Goal: Task Accomplishment & Management: Manage account settings

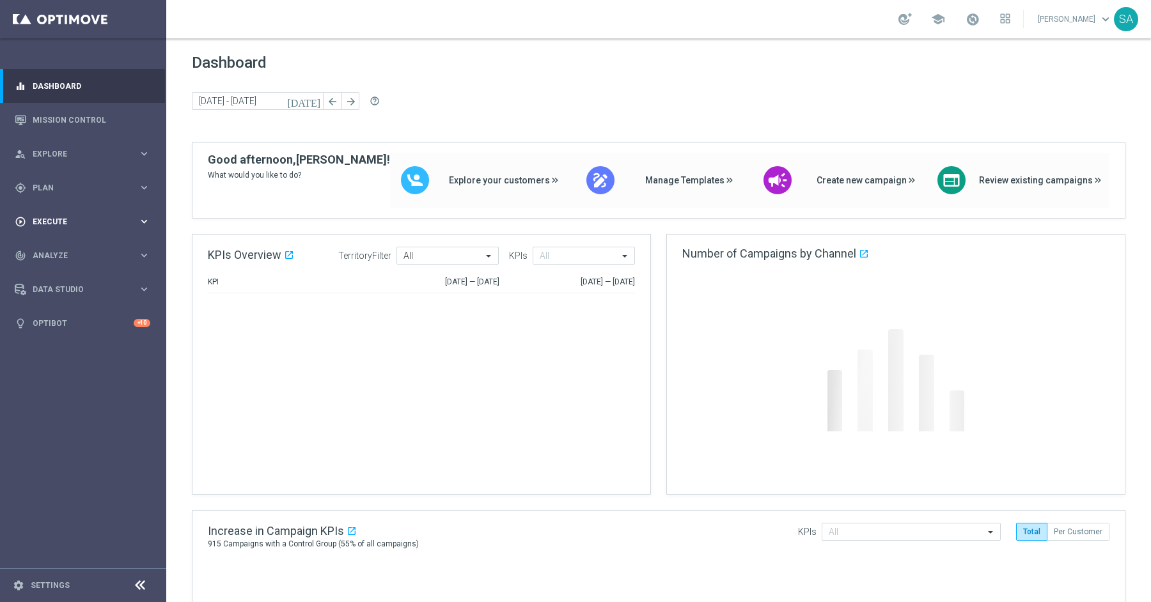
click at [59, 187] on span "Plan" at bounding box center [85, 188] width 105 height 8
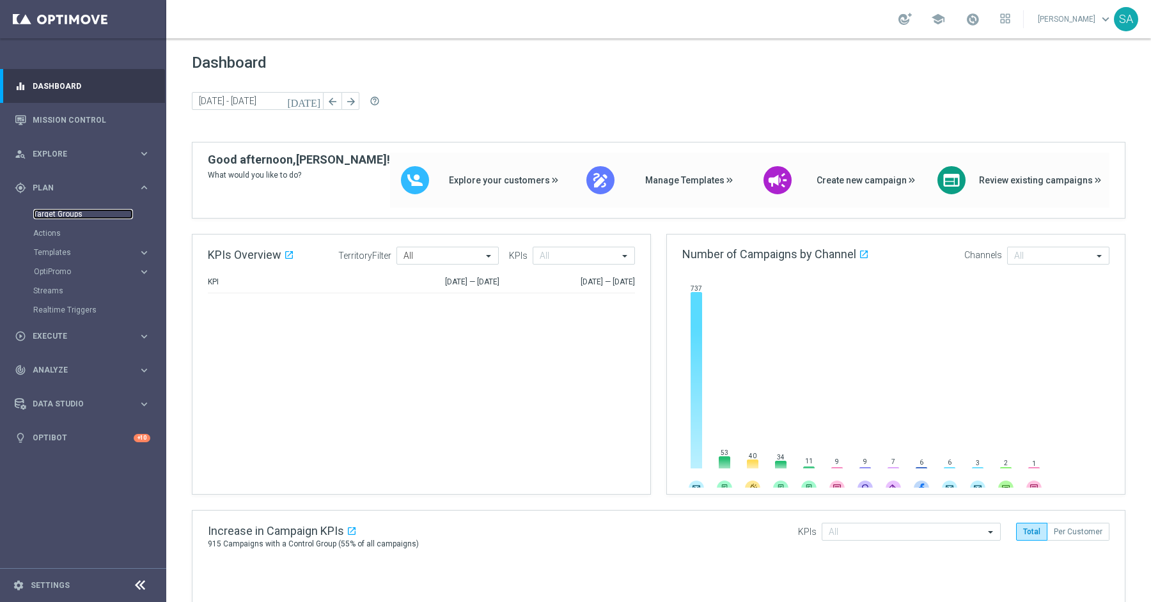
click at [60, 216] on link "Target Groups" at bounding box center [83, 214] width 100 height 10
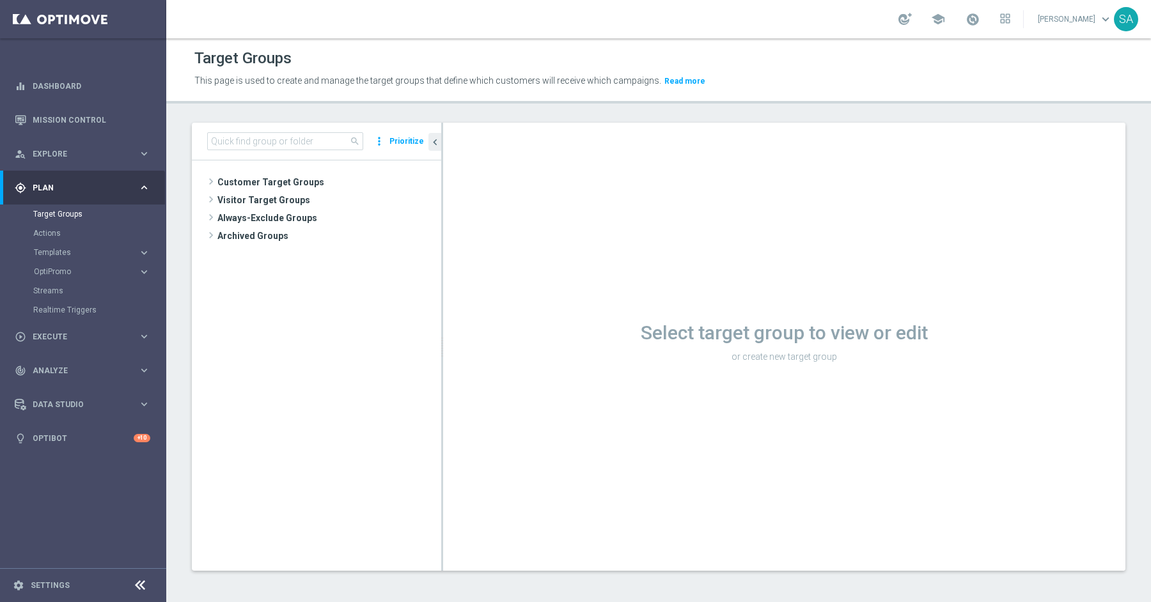
click at [288, 129] on div "search more_vert Prioritize" at bounding box center [316, 142] width 249 height 38
click at [287, 141] on input at bounding box center [285, 141] width 156 height 18
paste input "DE_ALL__LASTYEAR__NVIP_EMA_TAC_MIX"
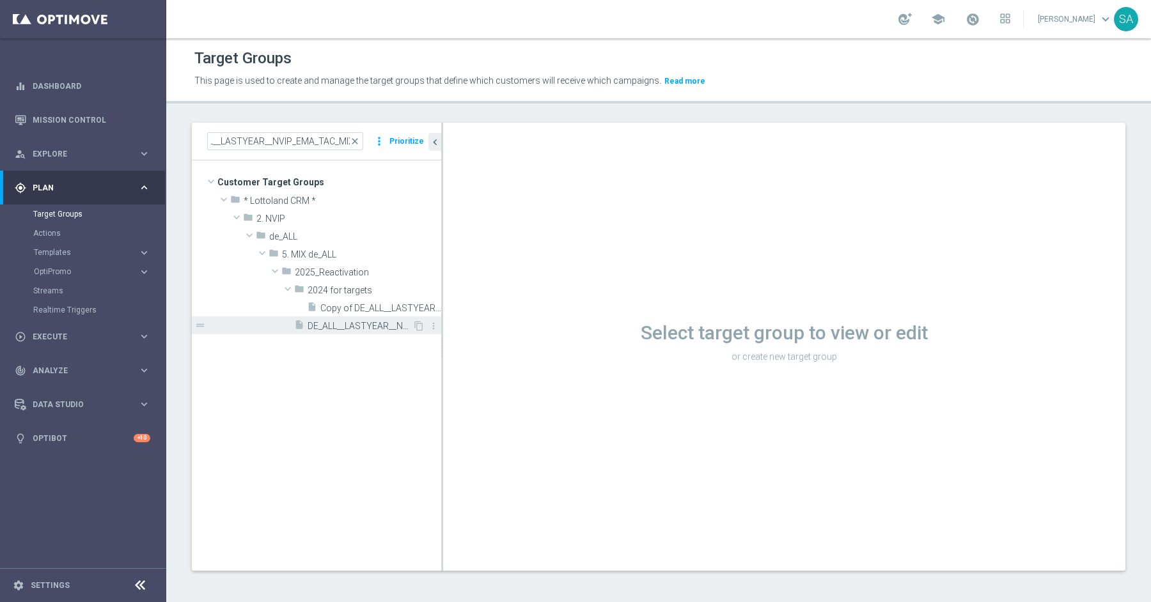
click at [366, 321] on span "DE_ALL__LASTYEAR__NVIP_EMA_TAC_MIX" at bounding box center [360, 326] width 105 height 11
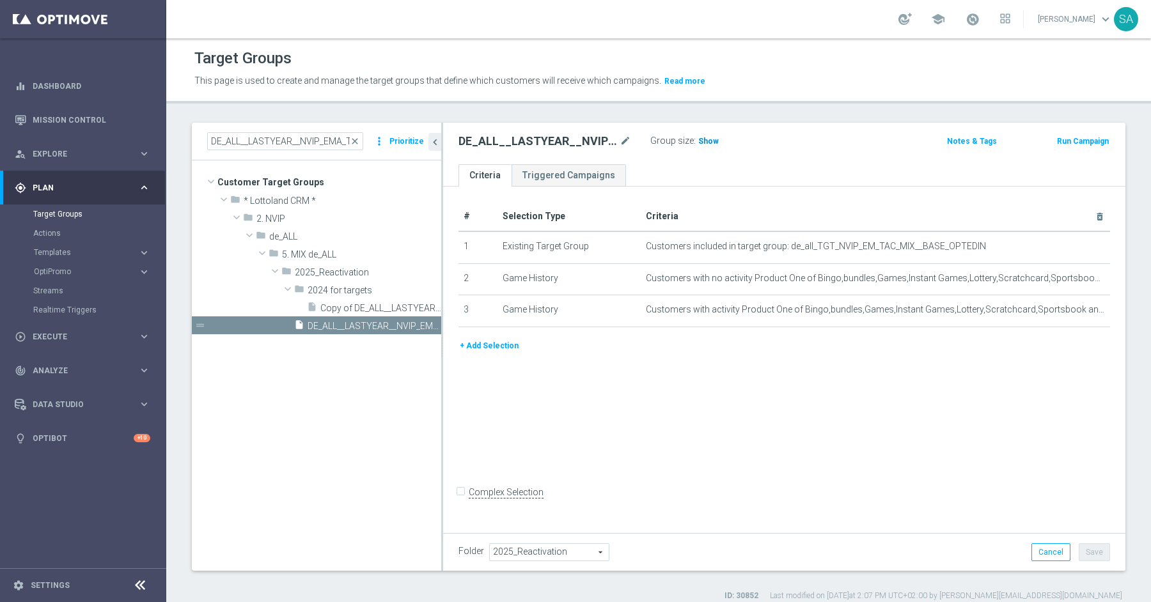
click at [712, 143] on span "Show" at bounding box center [708, 141] width 20 height 9
click at [290, 143] on input "DE_ALL__LASTYEAR__NVIP_EMA_TAC_MIX" at bounding box center [285, 141] width 156 height 18
paste input "GAMES_"
click at [344, 334] on tree-viewport "Customer Target Groups library_add create_new_folder folder" at bounding box center [316, 365] width 249 height 410
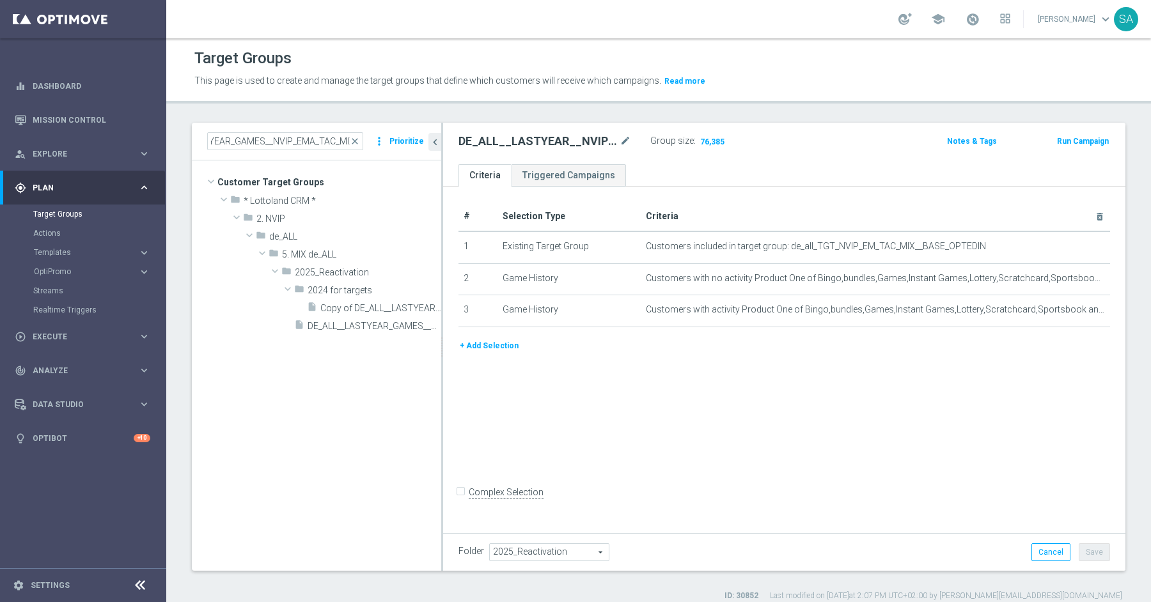
scroll to position [0, 0]
click at [341, 323] on span "DE_ALL__LASTYEAR_GAMES__NVIP_EMA_TAC_MIX" at bounding box center [360, 326] width 105 height 11
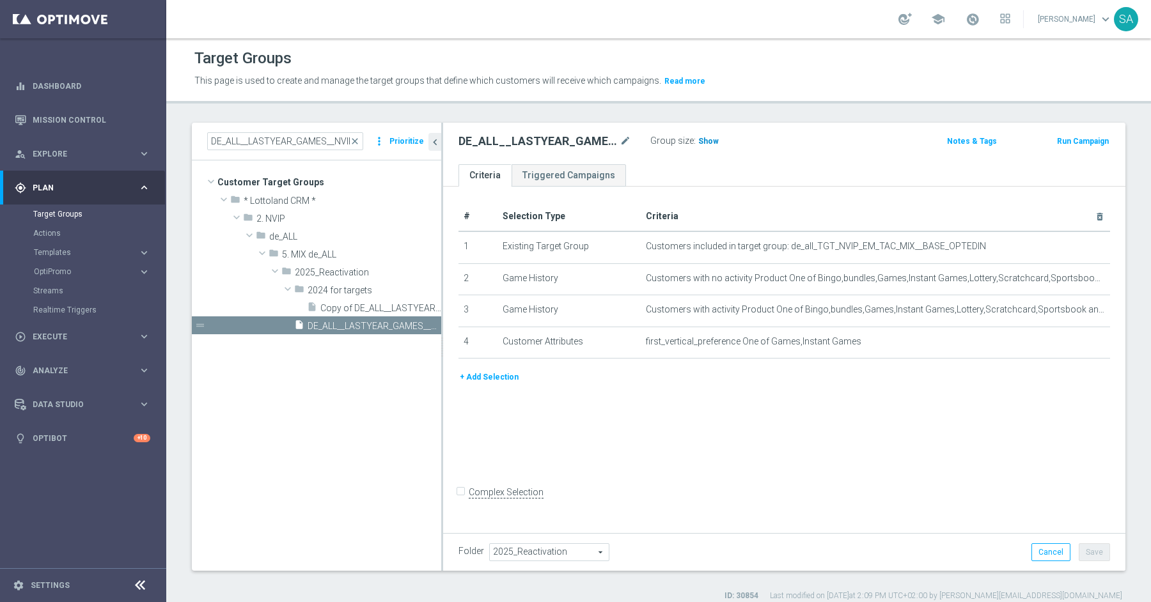
click at [706, 140] on span "Show" at bounding box center [708, 141] width 20 height 9
click at [334, 141] on input "DE_ALL__LASTYEAR_GAMES__NVIP_EMA_TAC_MIX" at bounding box center [285, 141] width 156 height 18
paste input "SCRATCH"
click at [362, 323] on span "DE_ALL__LASTYEAR_SCRATCH__NVIP_EMA_TAC_MIX" at bounding box center [360, 326] width 105 height 11
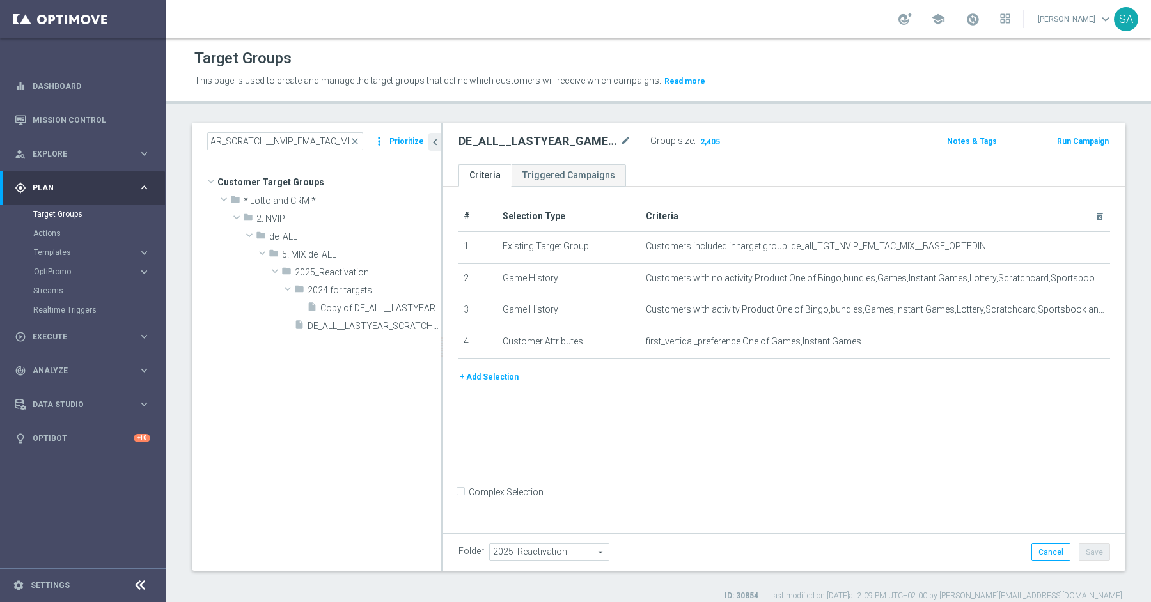
scroll to position [0, 0]
click at [703, 146] on h3 "Show" at bounding box center [708, 141] width 23 height 14
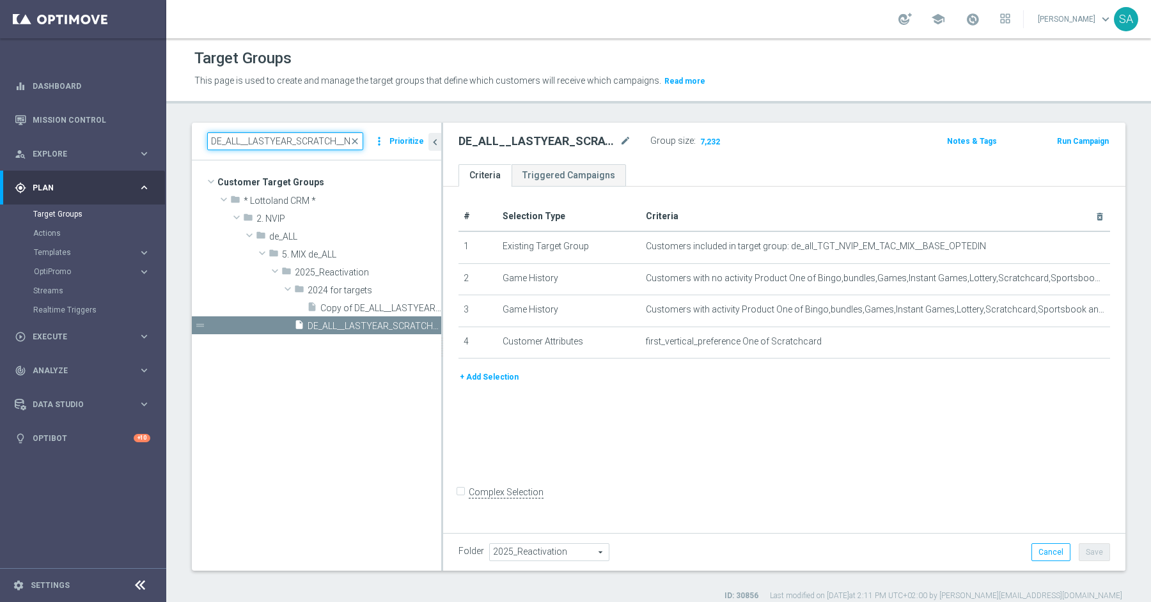
click at [268, 136] on input "DE_ALL__LASTYEAR_SCRATCH__NVIP_EMA_TAC_MIX" at bounding box center [285, 141] width 156 height 18
paste input "PORTS"
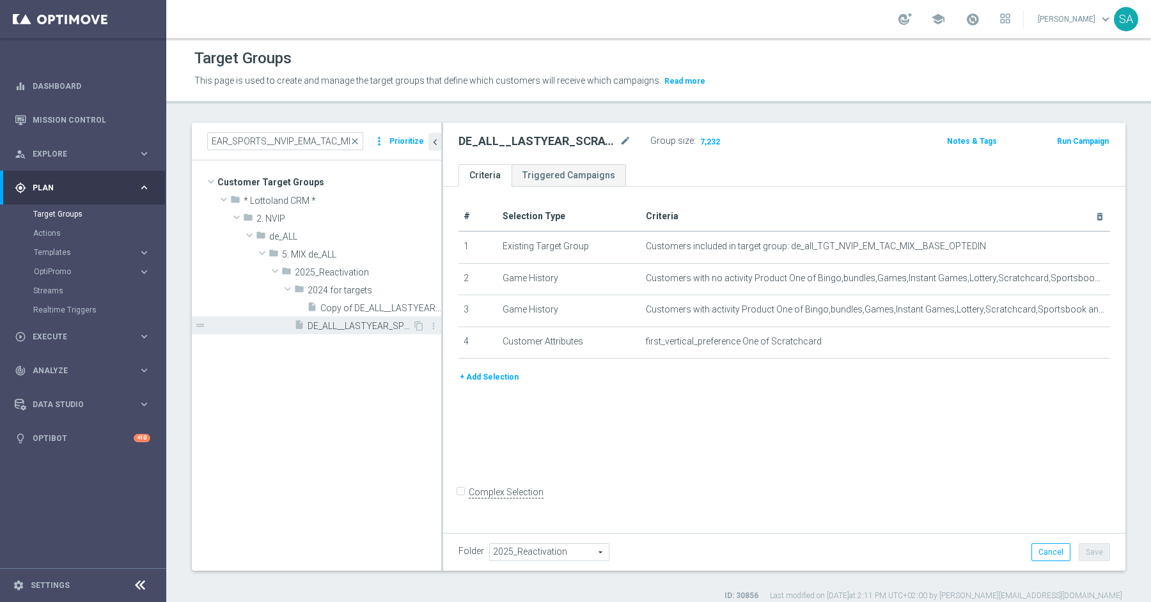
click at [366, 332] on div "insert_drive_file DE_ALL__LASTYEAR_SPORTS__NVIP_EMA_TAC_MIX" at bounding box center [353, 325] width 118 height 18
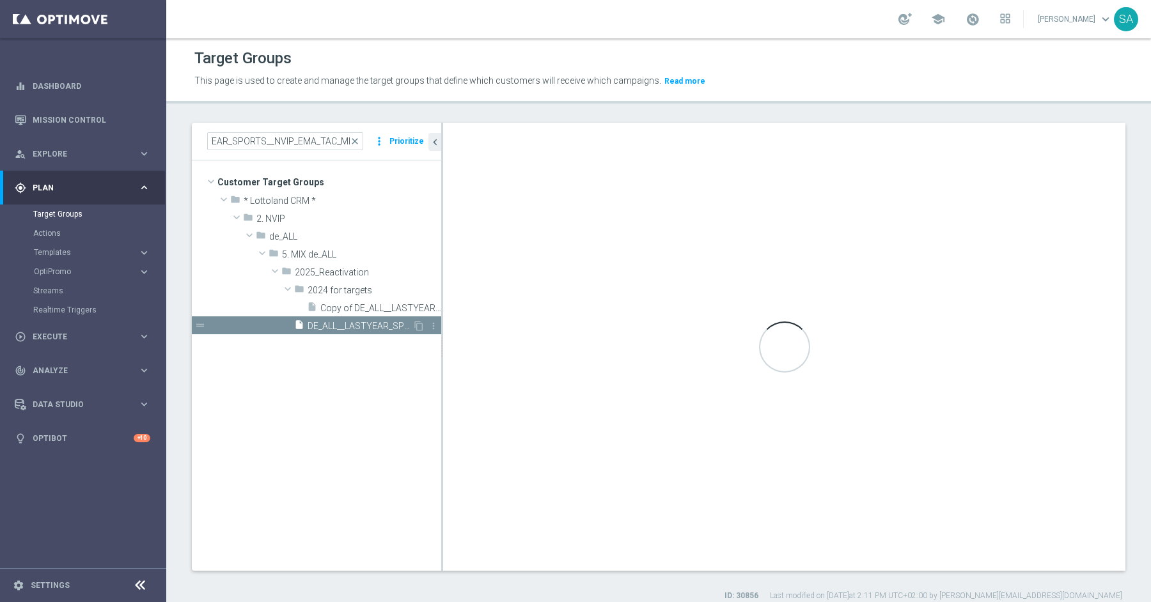
scroll to position [0, 0]
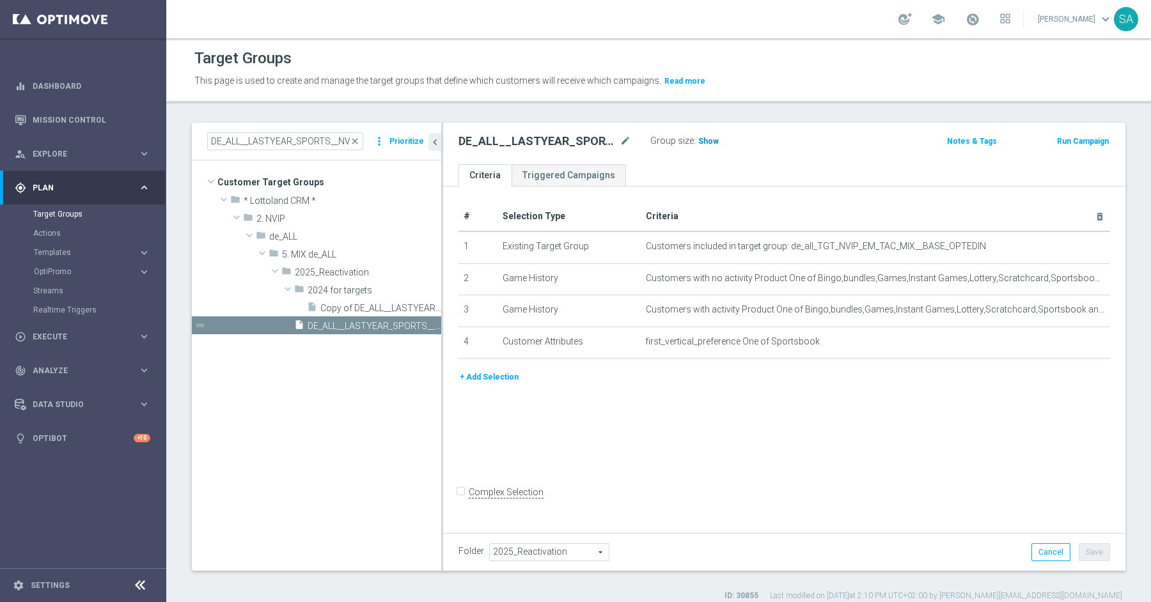
click at [708, 141] on span "Show" at bounding box center [708, 141] width 20 height 9
click at [261, 139] on input "DE_ALL__LASTYEAR_SPORTS__NVIP_EMA_TAC_MIX" at bounding box center [285, 141] width 156 height 18
paste input "GORDO"
click at [359, 326] on span "DE_ALL__LASTYEAR_GORDO__NVIP_EMA_TAC_MIX" at bounding box center [360, 326] width 105 height 11
click at [703, 137] on span "Show" at bounding box center [708, 141] width 20 height 9
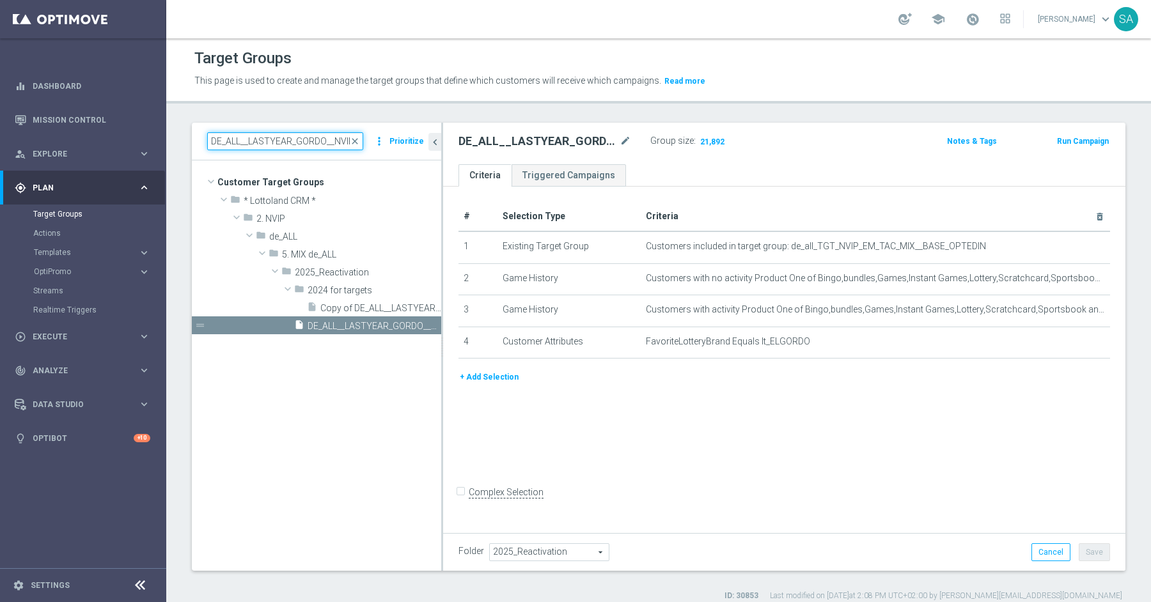
click at [279, 142] on input "DE_ALL__LASTYEAR_GORDO__NVIP_EMA_TAC_MIX" at bounding box center [285, 141] width 156 height 18
paste input "[PERSON_NAME]"
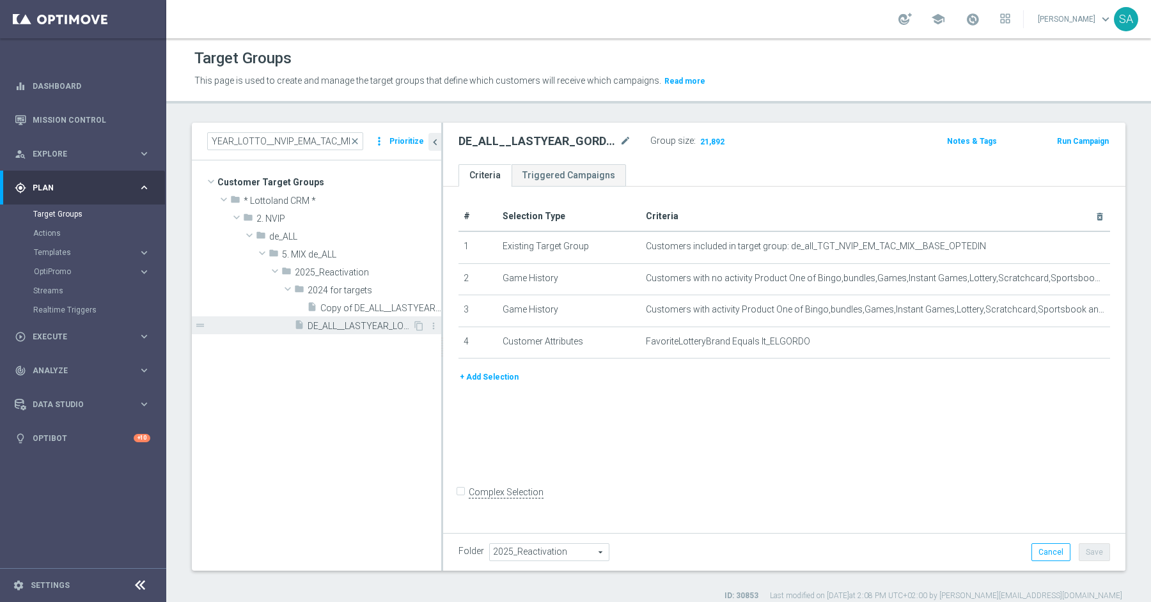
click at [343, 329] on span "DE_ALL__LASTYEAR_LOTTO__NVIP_EMA_TAC_MIX" at bounding box center [360, 326] width 105 height 11
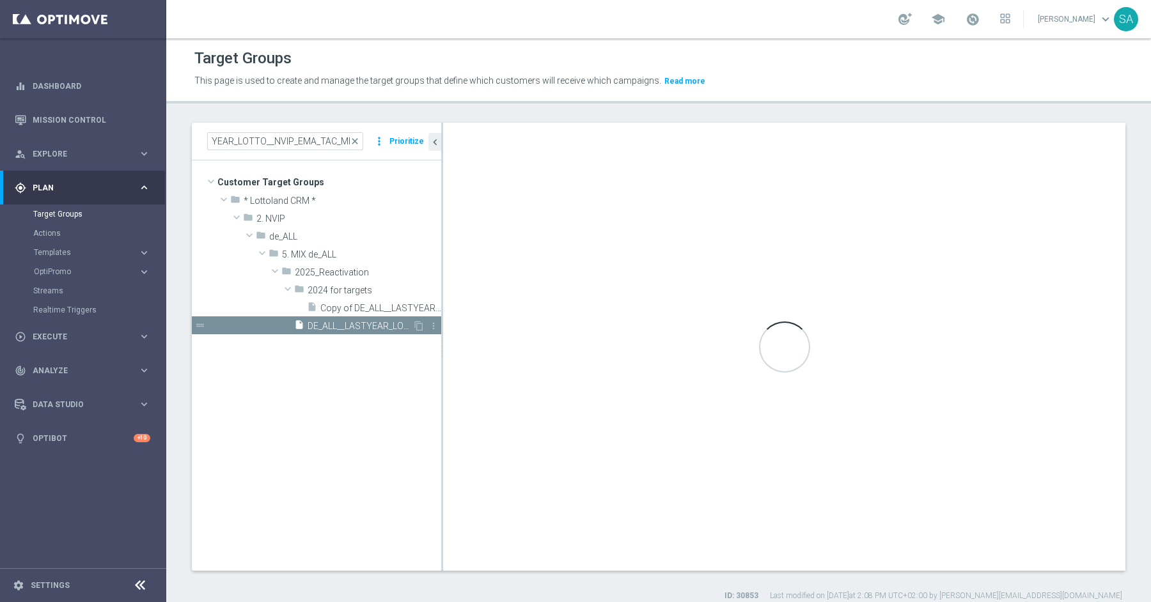
scroll to position [0, 0]
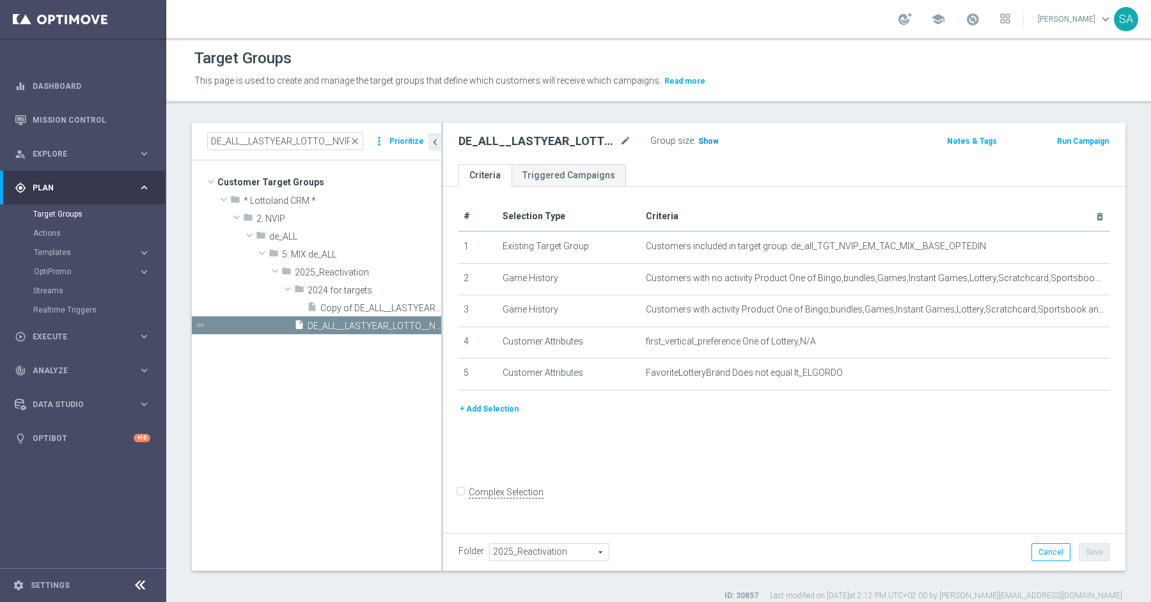
click at [704, 143] on span "Show" at bounding box center [708, 141] width 20 height 9
click at [285, 143] on input "DE_ALL__LASTYEAR_LOTTO__NVIP_EMA_TAC_MIX" at bounding box center [285, 141] width 156 height 18
paste input "AT__LASTYEAR"
click at [364, 327] on span "AT__LASTYEAR__NVIP_EMA_TAC_MIX" at bounding box center [360, 326] width 105 height 11
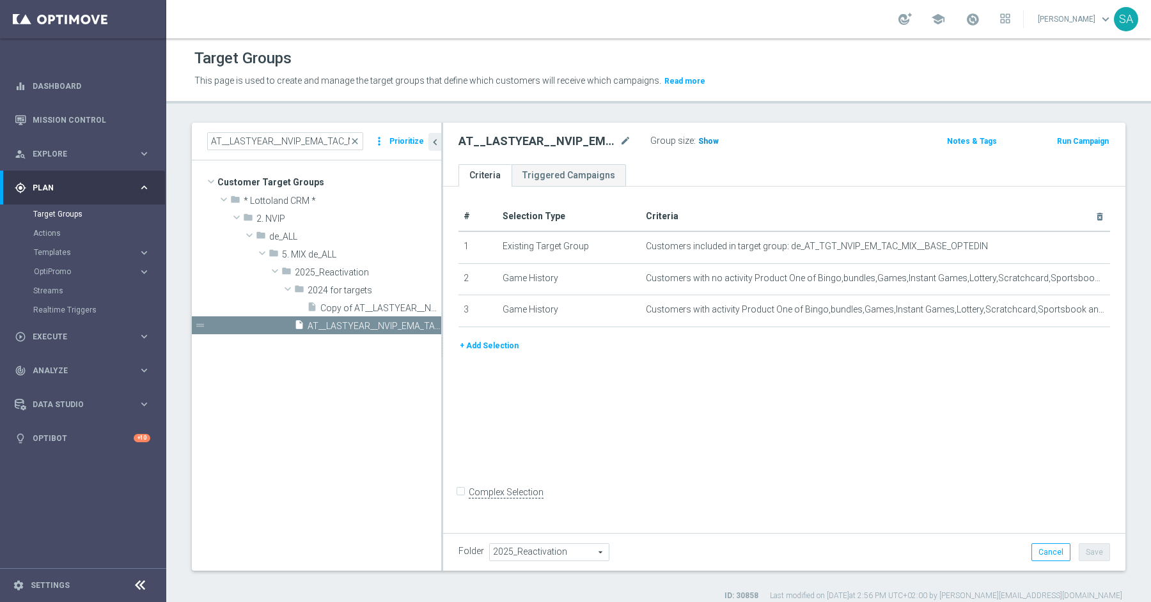
click at [703, 143] on span "Show" at bounding box center [708, 141] width 20 height 9
click at [309, 139] on input "AT__LASTYEAR__NVIP_EMA_TAC_MIX" at bounding box center [285, 141] width 156 height 18
paste input "GAMES_"
click at [354, 332] on div "insert_drive_file AT__LASTYEAR_GAMES__NVIP_EMA_TAC_MIX" at bounding box center [353, 325] width 118 height 18
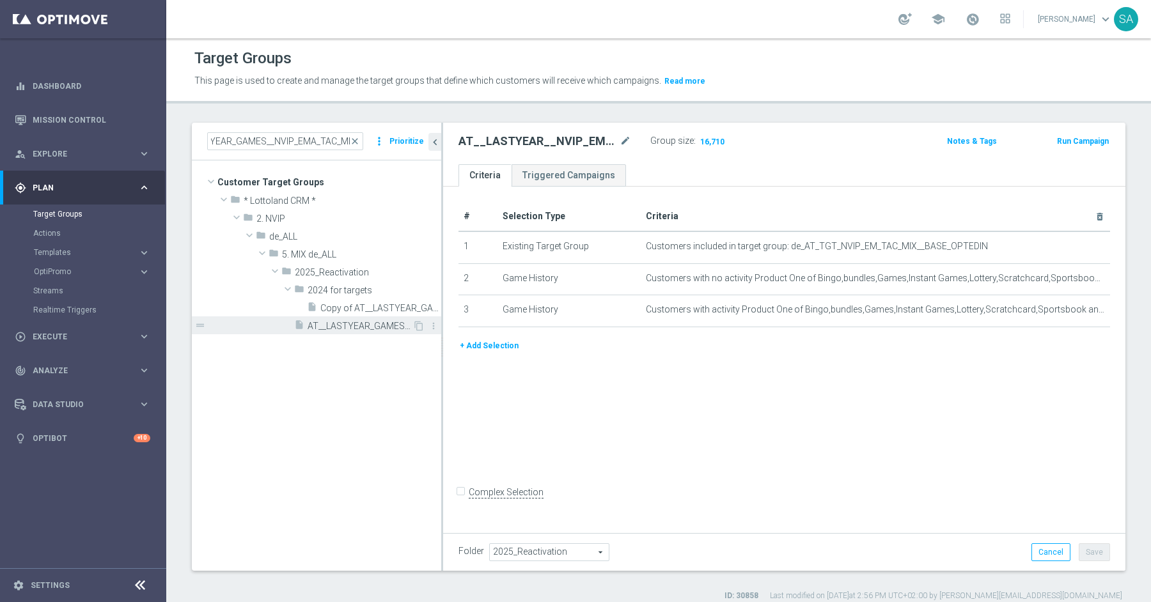
scroll to position [0, 0]
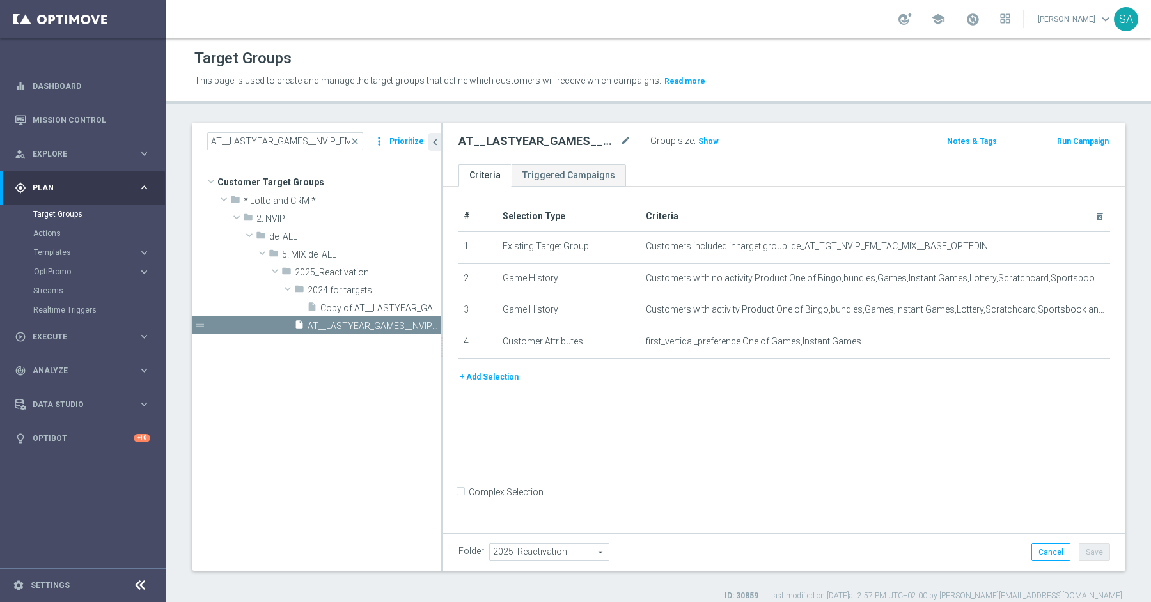
click at [716, 142] on div "Group size : Show" at bounding box center [714, 139] width 128 height 15
click at [709, 141] on span "Show" at bounding box center [708, 141] width 20 height 9
click at [264, 138] on input "AT__LASTYEAR_GAMES__NVIP_EMA_TAC_MIX" at bounding box center [285, 141] width 156 height 18
paste input "SCRATCH"
click at [372, 321] on span "AT__LASTYEAR_SCRATCH__NVIP_EMA_TAC_MIX" at bounding box center [360, 326] width 105 height 11
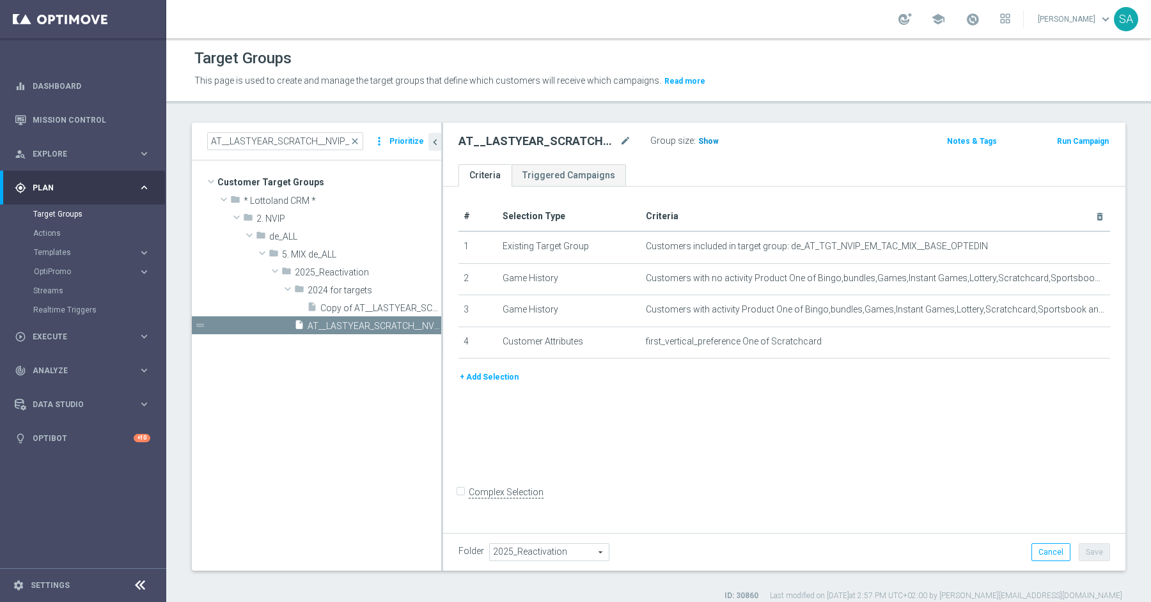
click at [713, 138] on span "Show" at bounding box center [708, 141] width 20 height 9
click at [293, 135] on input "AT__LASTYEAR_SCRATCH__NVIP_EMA_TAC_MIX" at bounding box center [285, 141] width 156 height 18
paste input "PORTS"
click at [363, 333] on div "insert_drive_file AT__LASTYEAR_SPORTS__NVIP_EMA_TAC_MIX" at bounding box center [353, 325] width 118 height 18
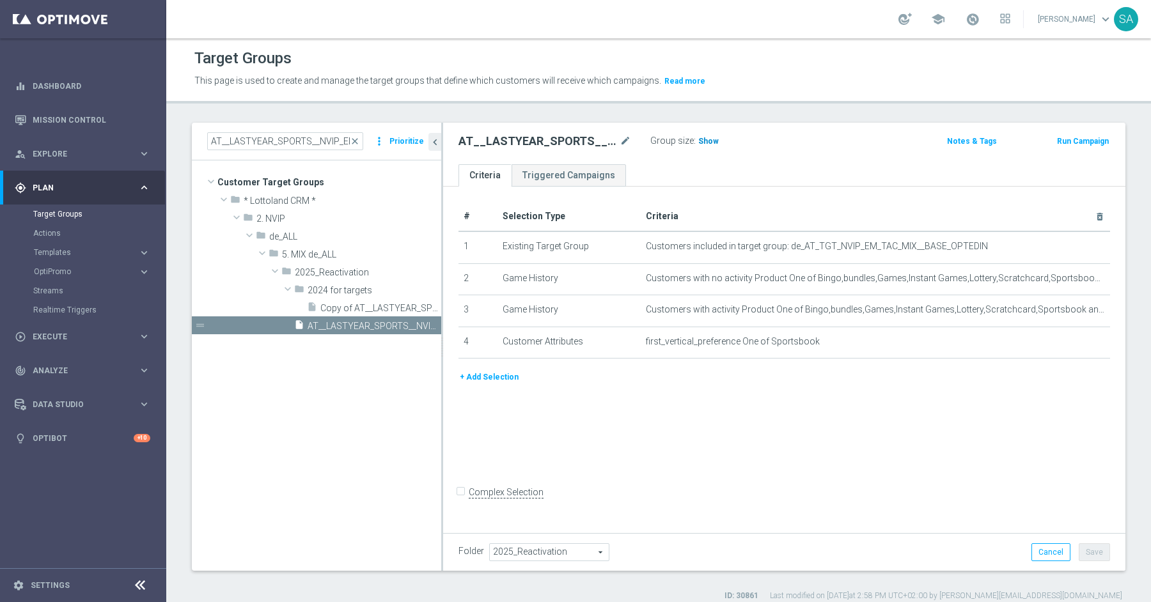
click at [706, 138] on span "Show" at bounding box center [708, 141] width 20 height 9
click at [274, 136] on input "AT__LASTYEAR_SPORTS__NVIP_EMA_TAC_MIX" at bounding box center [285, 141] width 156 height 18
paste input "AT__LASTYEAR_GORDO__NVIP_EMA_TAC_MIX"
paste input "GORDO"
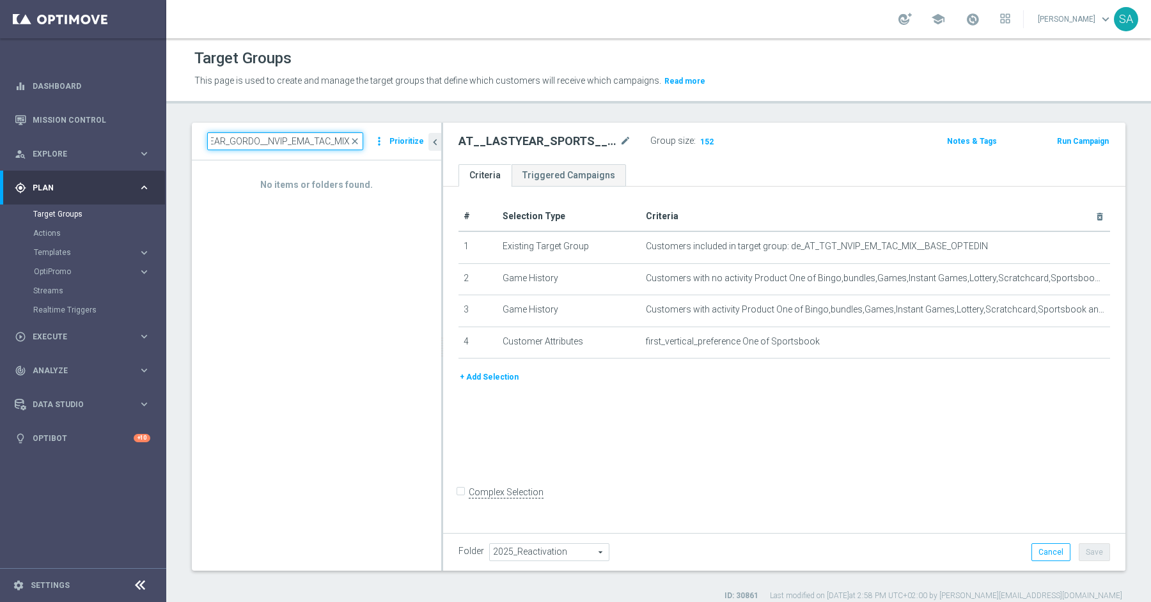
scroll to position [0, 42]
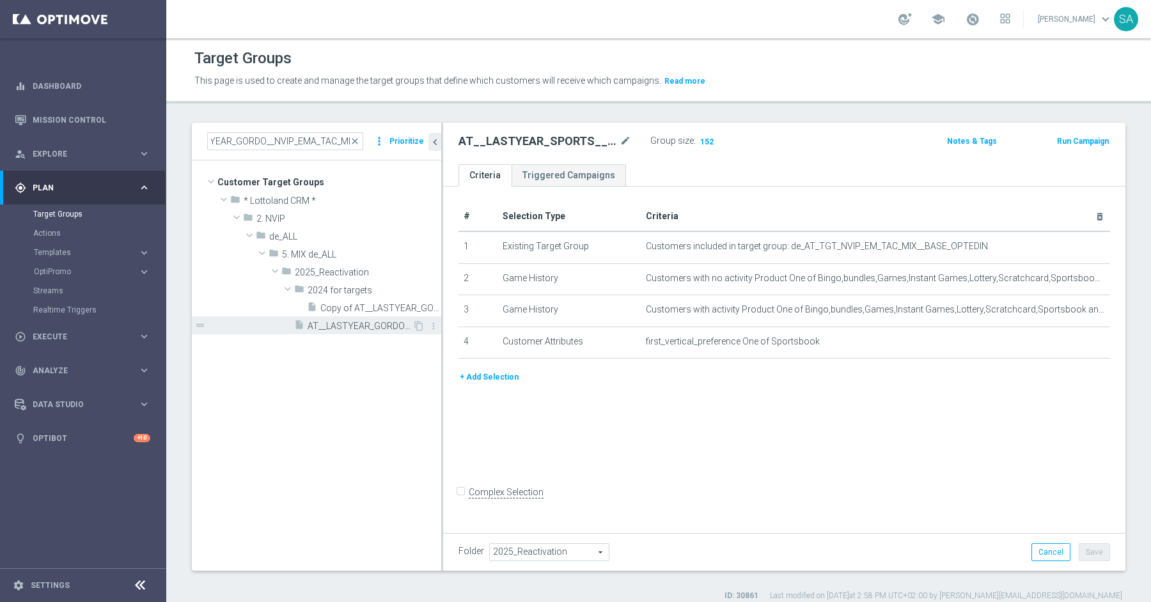
click at [364, 319] on div "insert_drive_file AT__LASTYEAR_GORDO__NVIP_EMA_TAC_MIX" at bounding box center [353, 325] width 118 height 18
click at [701, 145] on h3 "Show" at bounding box center [708, 141] width 23 height 14
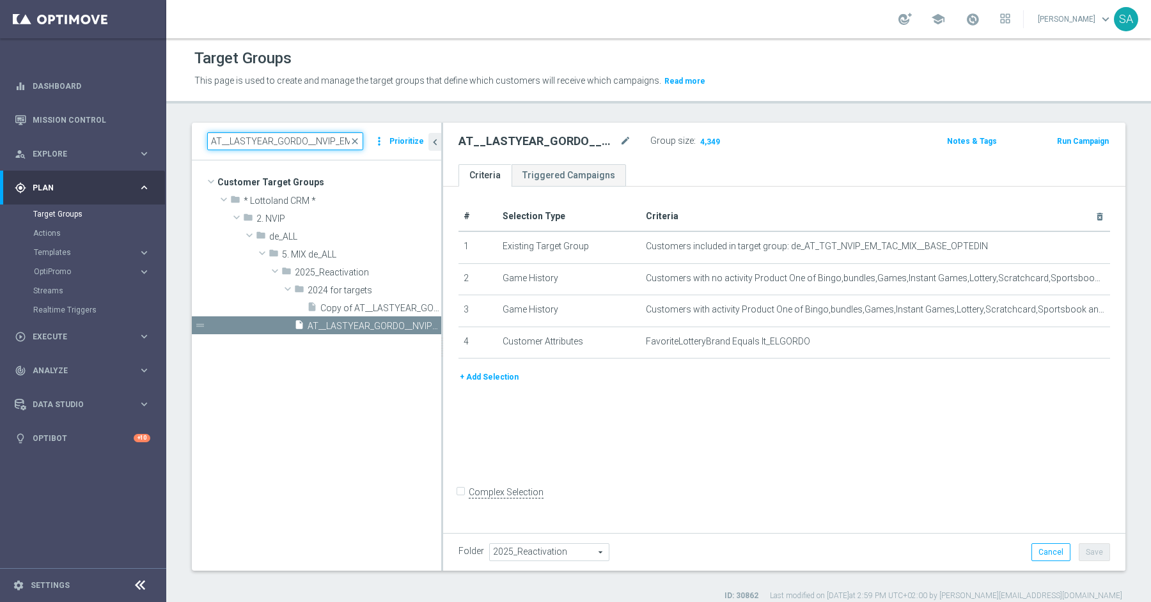
click at [315, 142] on input "AT__LASTYEAR_GORDO__NVIP_EMA_TAC_MIX" at bounding box center [285, 141] width 156 height 18
paste input "[PERSON_NAME]"
type input "AT__LASTYEAR_LOTTO__NVIP_EMA_TAC_MIX"
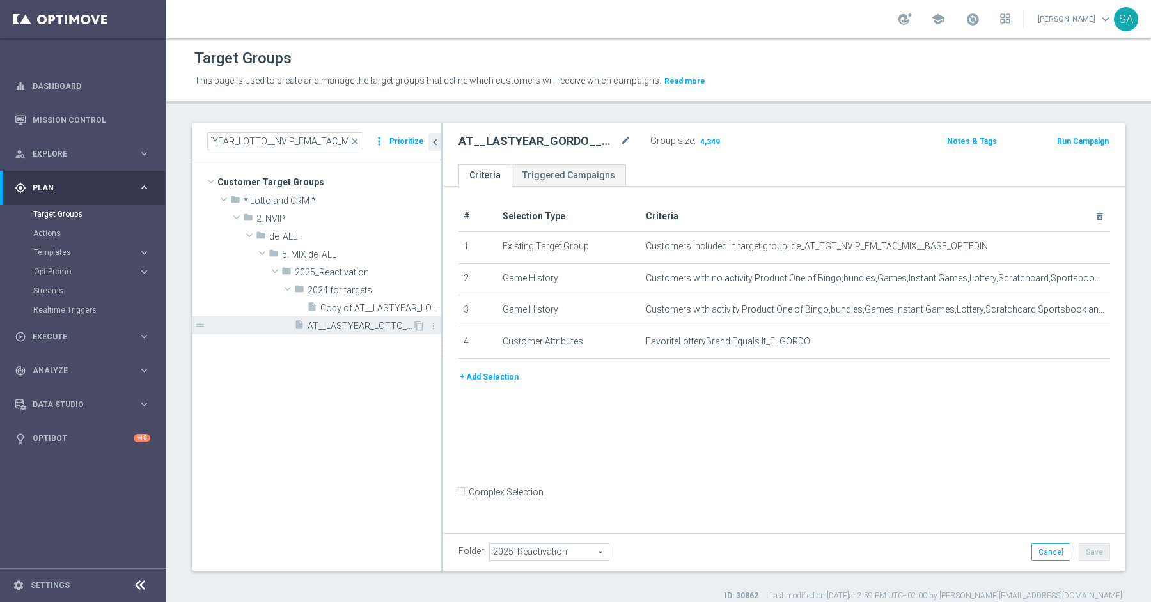
click at [357, 323] on span "AT__LASTYEAR_LOTTO__NVIP_EMA_TAC_MIX" at bounding box center [360, 326] width 105 height 11
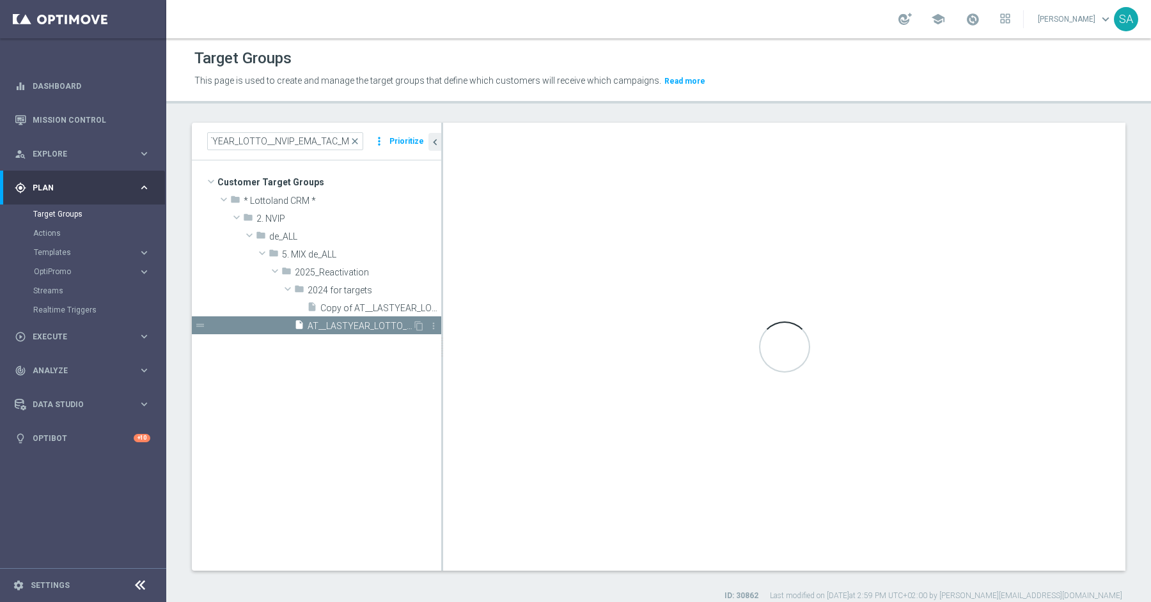
scroll to position [0, 0]
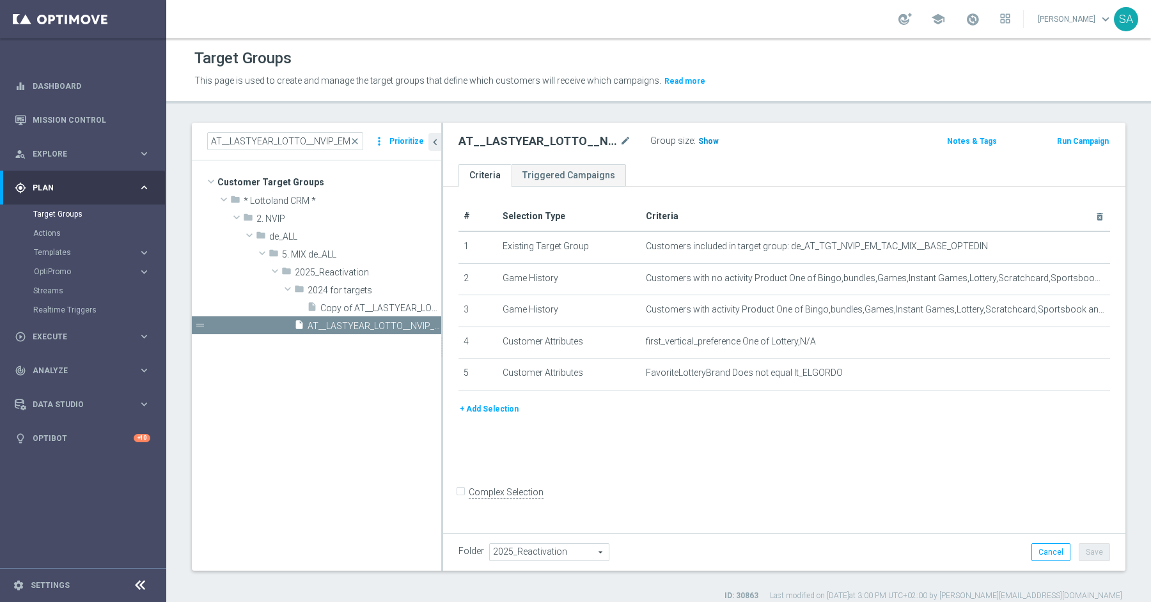
click at [710, 143] on span "Show" at bounding box center [708, 141] width 20 height 9
click at [313, 136] on input "AT__LASTYEAR_LOTTO__NVIP_EMA_TAC_MIX" at bounding box center [285, 141] width 156 height 18
